Goal: Check status: Check status

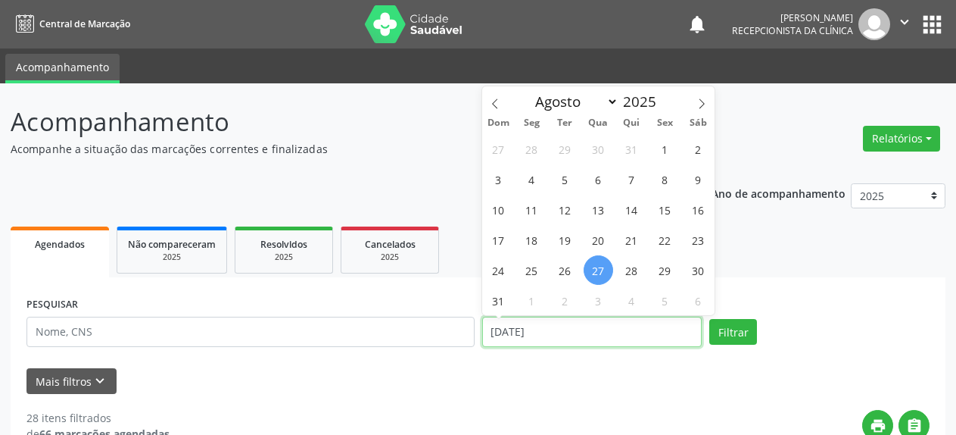
click at [635, 335] on input "[DATE]" at bounding box center [592, 331] width 220 height 30
click at [697, 108] on span at bounding box center [702, 99] width 26 height 26
click at [491, 108] on icon at bounding box center [495, 103] width 11 height 11
select select "7"
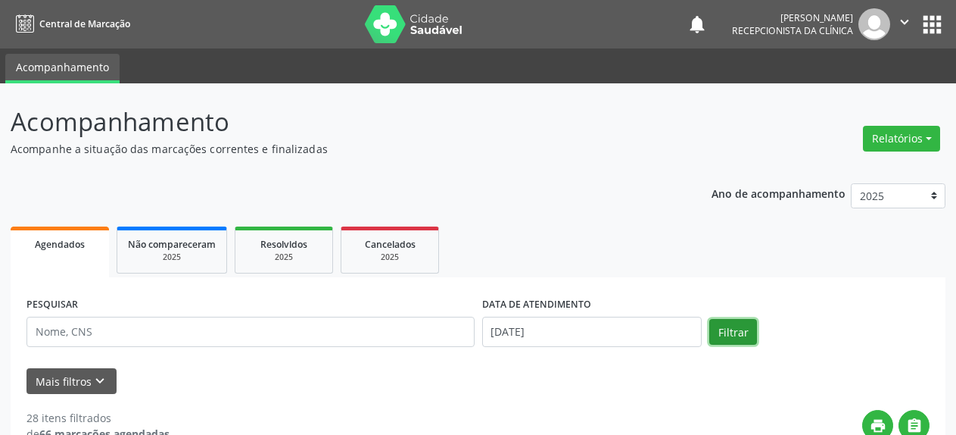
click at [730, 329] on button "Filtrar" at bounding box center [733, 332] width 48 height 26
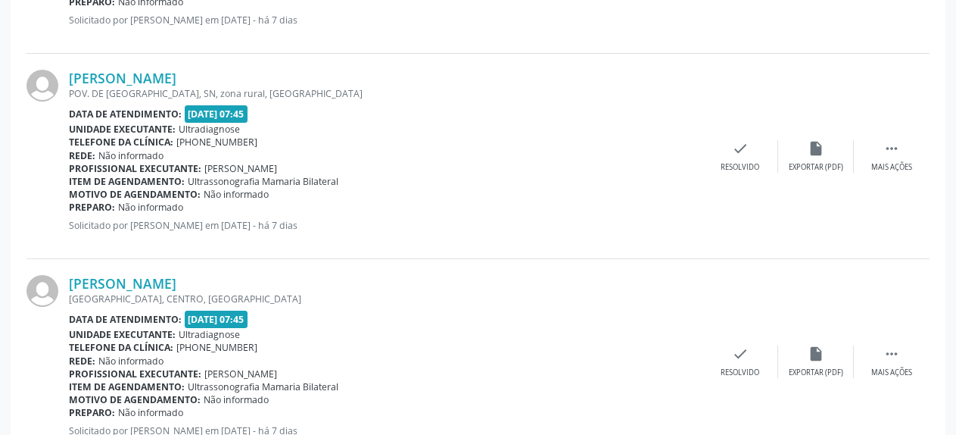
scroll to position [849, 0]
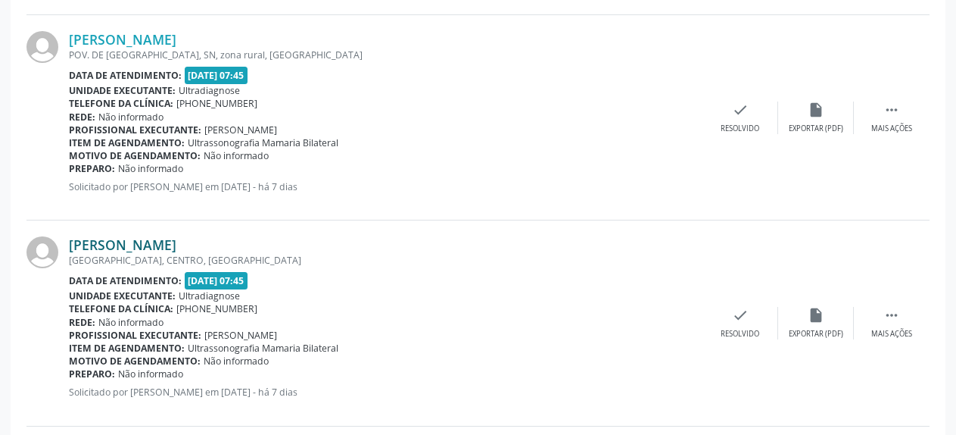
click at [176, 243] on link "[PERSON_NAME]" at bounding box center [123, 244] width 108 height 17
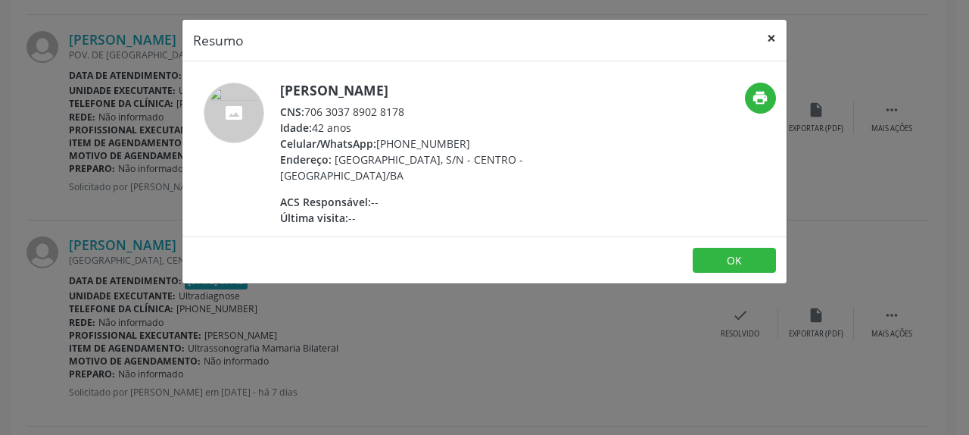
click at [775, 37] on button "×" at bounding box center [771, 38] width 30 height 37
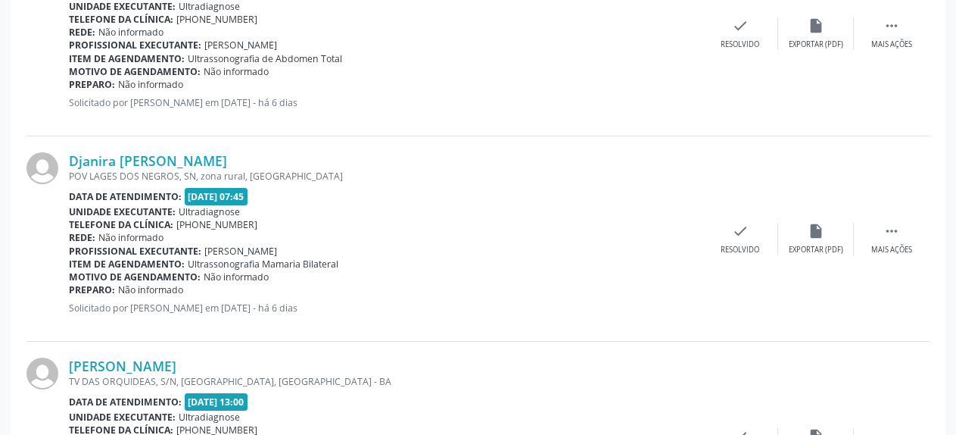
scroll to position [2626, 0]
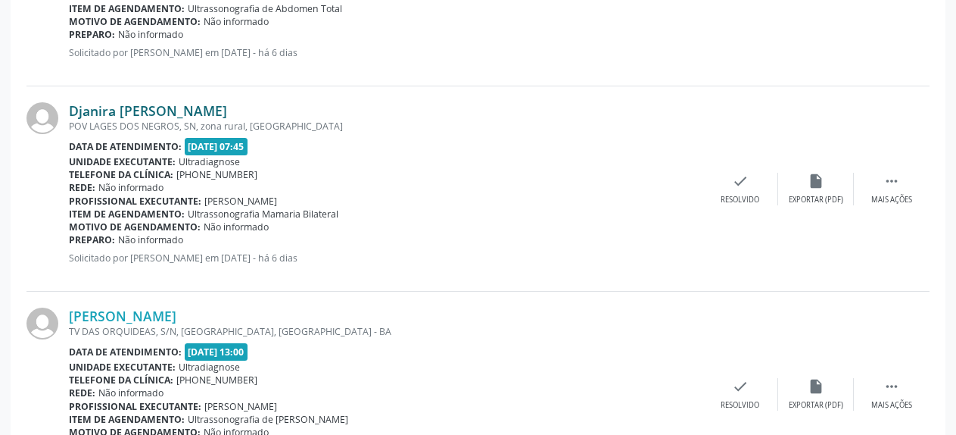
click at [103, 113] on link "Djanira [PERSON_NAME]" at bounding box center [148, 110] width 158 height 17
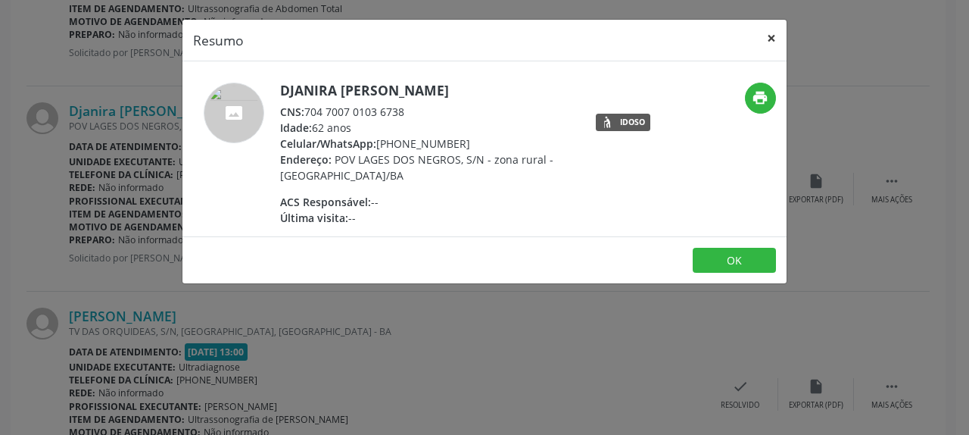
click at [770, 40] on button "×" at bounding box center [771, 38] width 30 height 37
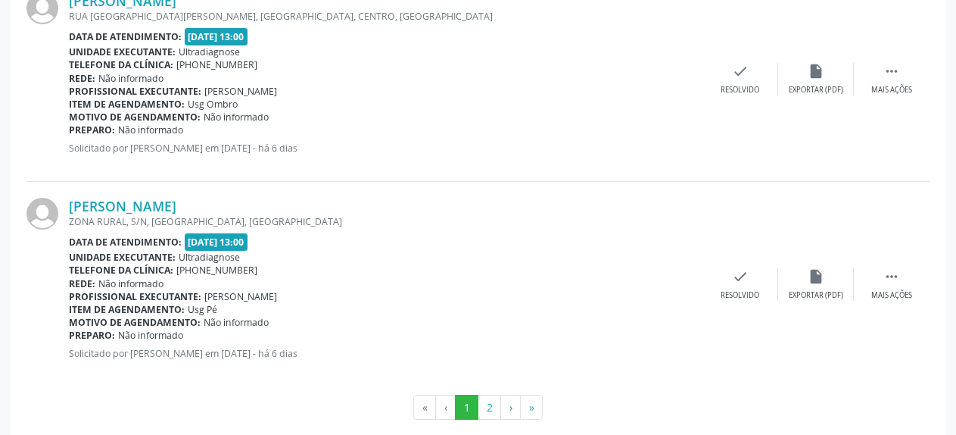
scroll to position [3166, 0]
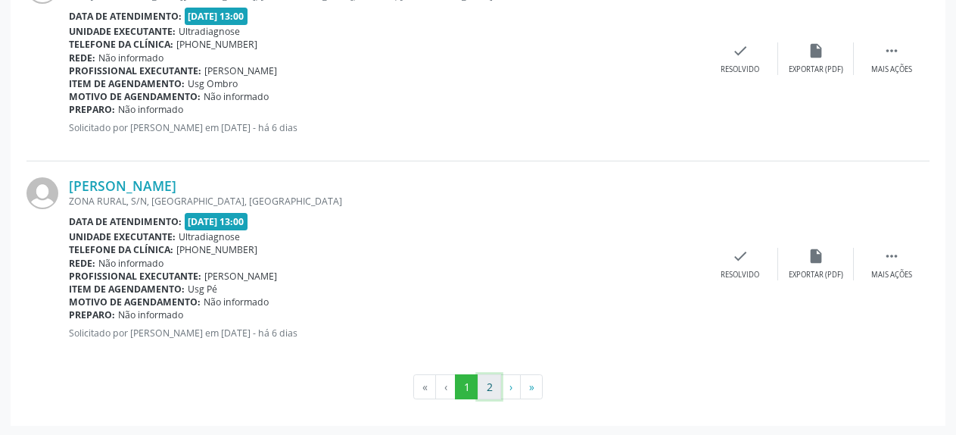
click at [492, 385] on button "2" at bounding box center [489, 387] width 23 height 26
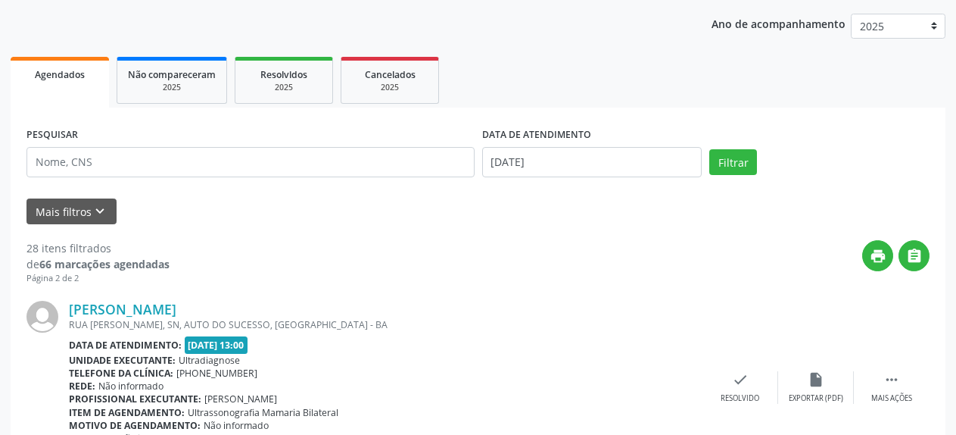
scroll to position [175, 0]
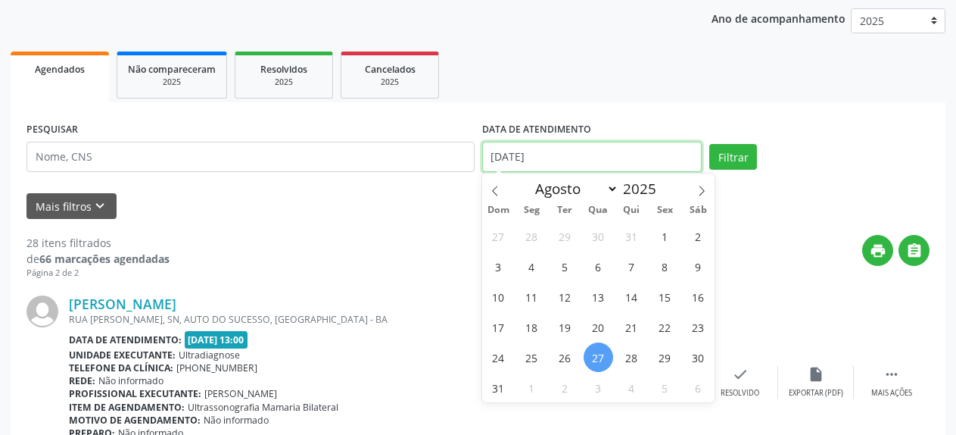
click at [509, 152] on input "[DATE]" at bounding box center [592, 157] width 220 height 30
click at [662, 356] on span "29" at bounding box center [665, 357] width 30 height 30
type input "[DATE]"
click at [662, 356] on span "29" at bounding box center [665, 357] width 30 height 30
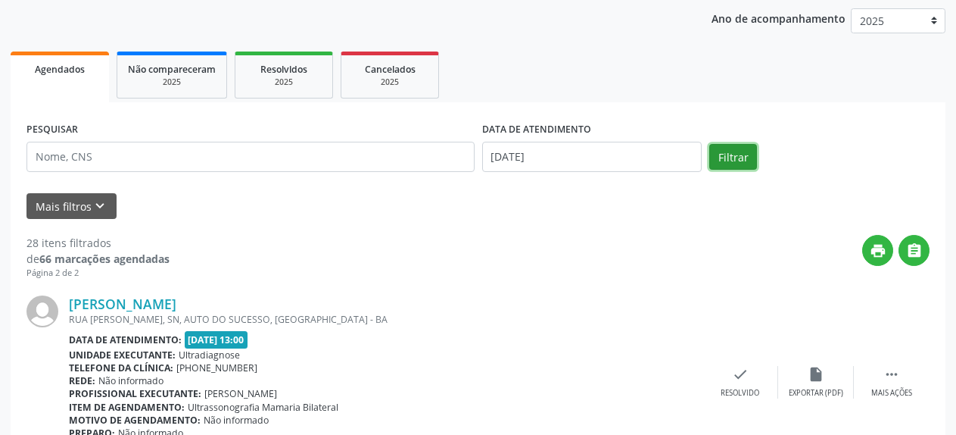
click at [729, 157] on button "Filtrar" at bounding box center [733, 157] width 48 height 26
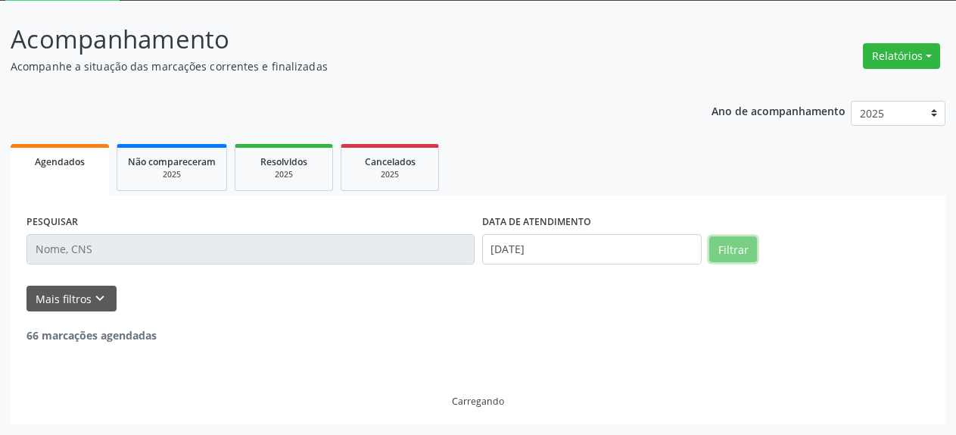
scroll to position [83, 0]
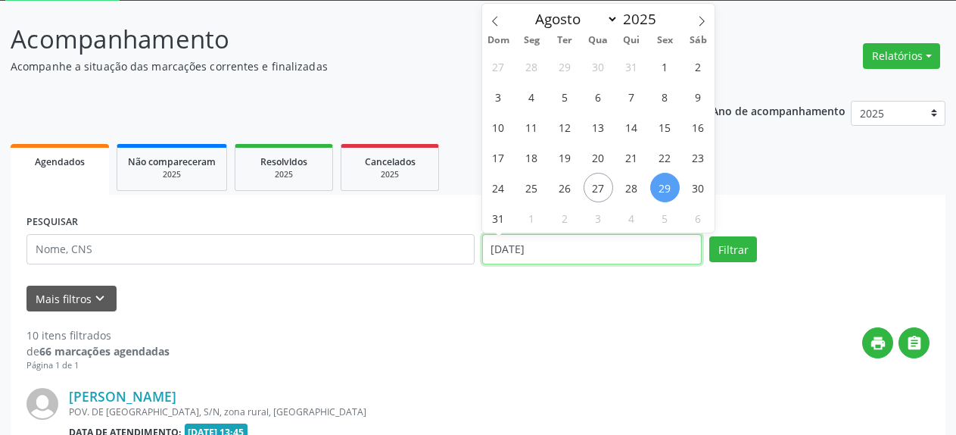
click at [547, 248] on input "[DATE]" at bounding box center [592, 249] width 220 height 30
click at [598, 183] on span "27" at bounding box center [599, 188] width 30 height 30
type input "[DATE]"
click at [598, 183] on span "27" at bounding box center [599, 188] width 30 height 30
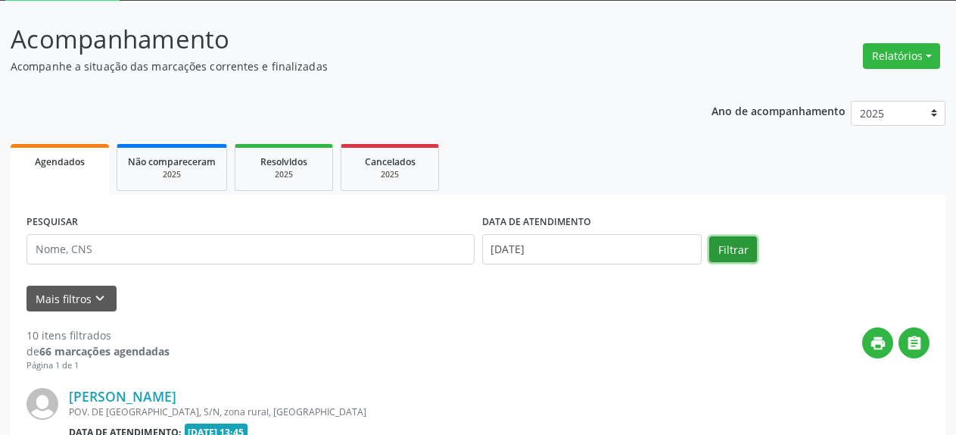
click at [731, 249] on button "Filtrar" at bounding box center [733, 249] width 48 height 26
